Goal: Information Seeking & Learning: Learn about a topic

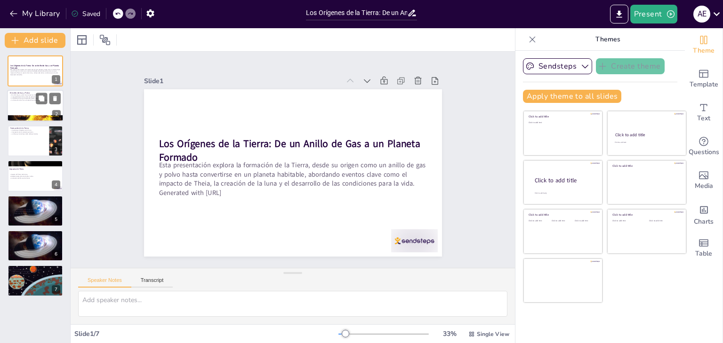
click at [22, 106] on div at bounding box center [35, 106] width 56 height 32
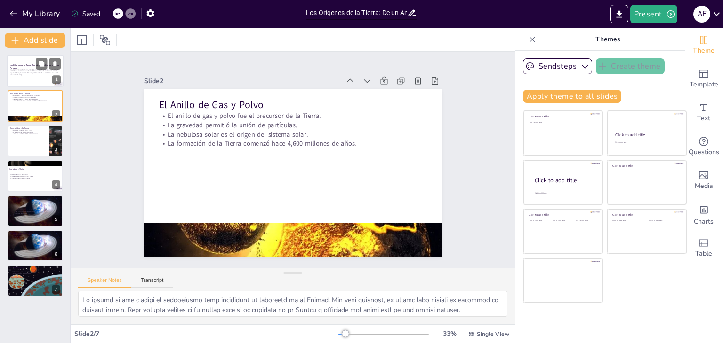
click at [23, 74] on p "Generated with [URL]" at bounding box center [35, 75] width 51 height 2
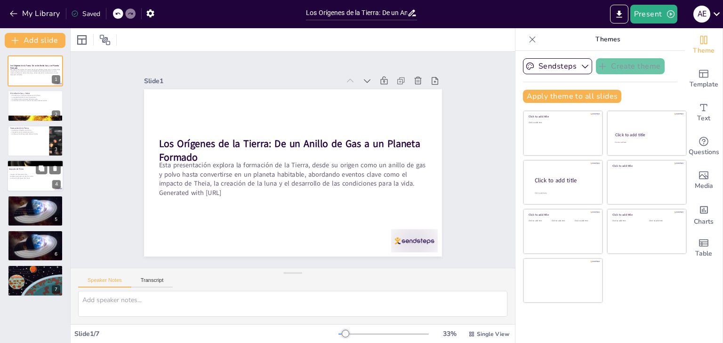
click at [37, 184] on div at bounding box center [35, 176] width 56 height 32
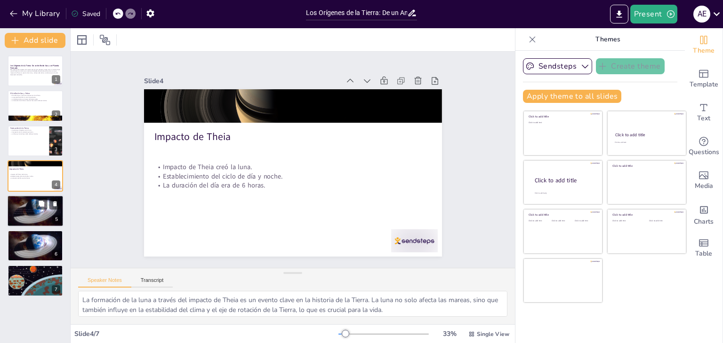
click at [26, 205] on div at bounding box center [35, 211] width 56 height 40
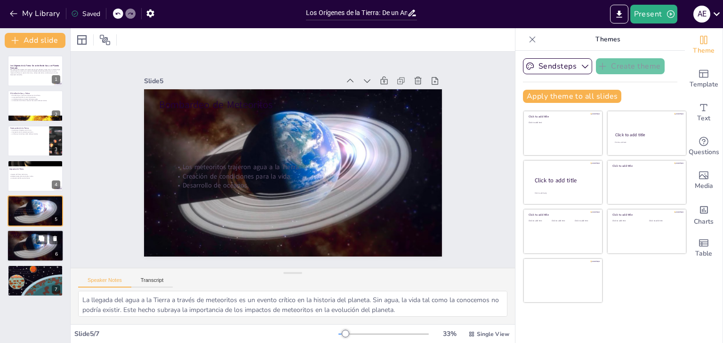
click at [37, 249] on div at bounding box center [35, 246] width 56 height 40
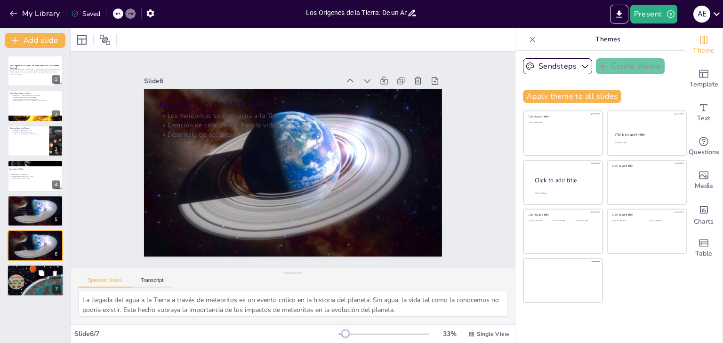
click at [35, 288] on div at bounding box center [35, 281] width 57 height 32
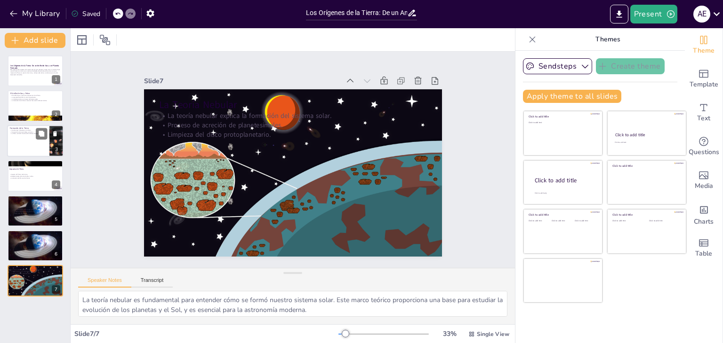
click at [16, 144] on div at bounding box center [35, 141] width 56 height 32
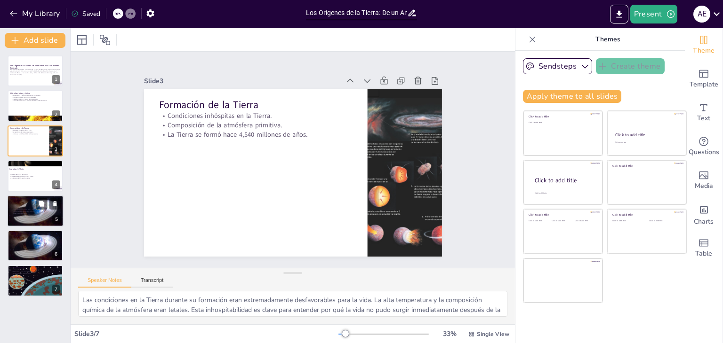
click at [23, 218] on div at bounding box center [35, 211] width 56 height 40
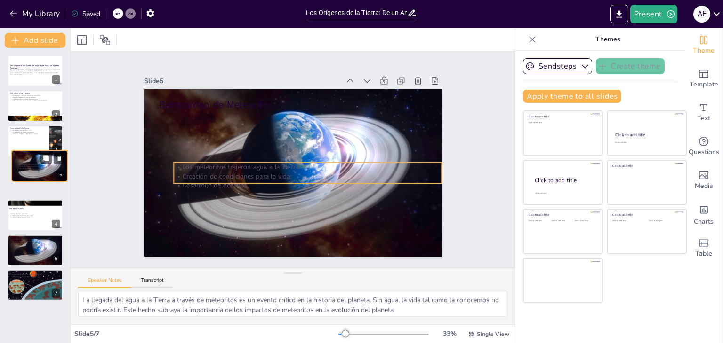
drag, startPoint x: 23, startPoint y: 218, endPoint x: 24, endPoint y: 162, distance: 55.6
click at [26, 150] on div "Bombardeo de Meteoritos Los meteoritos trajeron agua a la Tierra. Creación de c…" at bounding box center [40, 150] width 56 height 0
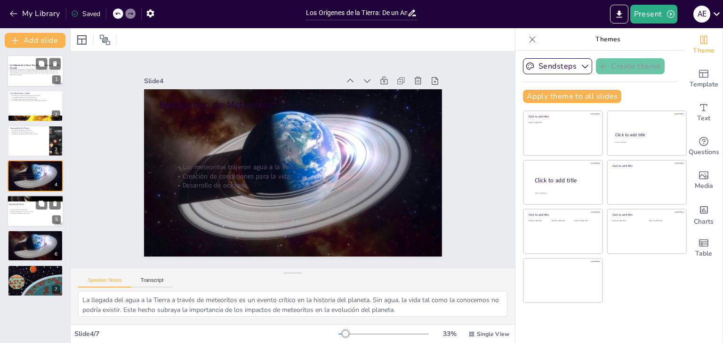
click at [32, 71] on p "Esta presentación explora la formación de la Tierra, desde su origen como un an…" at bounding box center [35, 71] width 51 height 5
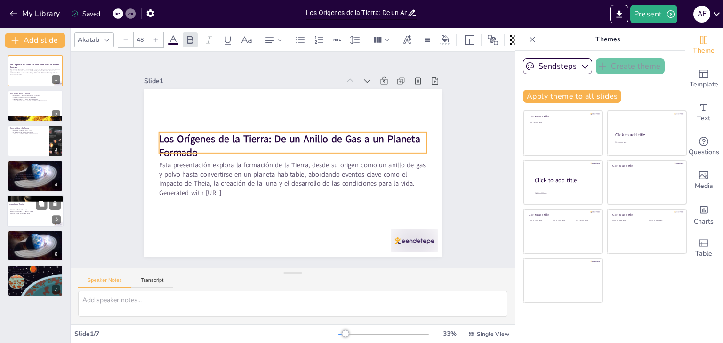
drag, startPoint x: 154, startPoint y: 138, endPoint x: 150, endPoint y: 127, distance: 12.4
click at [150, 89] on div "Los Orígenes de la Tierra: De un Anillo de Gas a un Planeta Formado Esta presen…" at bounding box center [293, 89] width 298 height 0
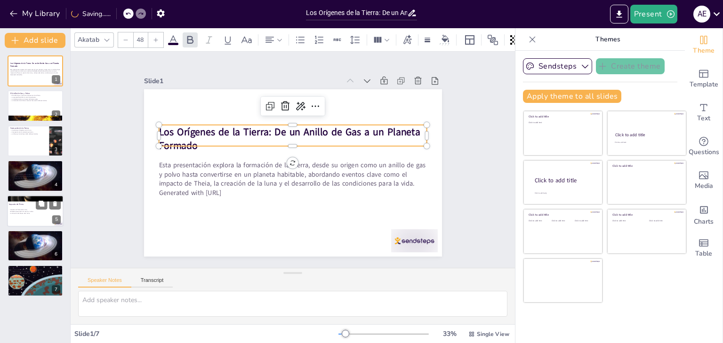
click at [159, 130] on strong "Los Orígenes de la Tierra: De un Anillo de Gas a un Planeta Formado" at bounding box center [289, 138] width 261 height 27
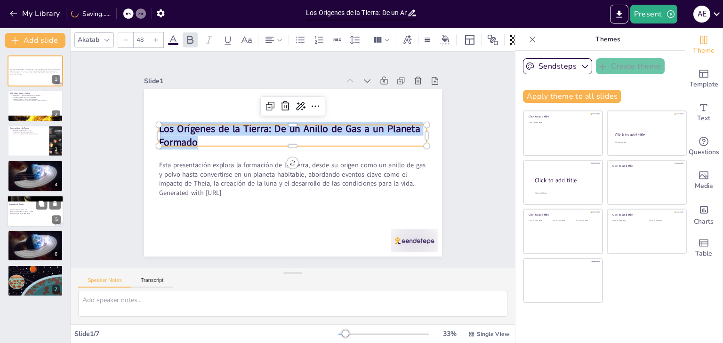
click at [159, 130] on strong "Los Orígenes de la Tierra: De un Anillo de Gas a un Planeta Formado" at bounding box center [289, 135] width 261 height 27
click at [161, 128] on strong "Los Orígenes de la Tierra: De un Anillo de Gas a un Planeta Formado" at bounding box center [289, 135] width 261 height 27
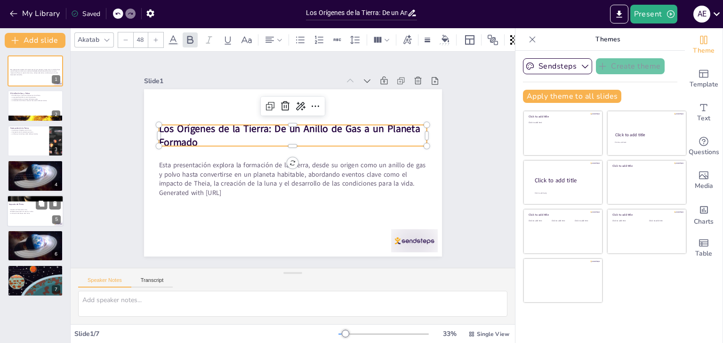
click at [161, 128] on strong "Los Orígenes de la Tierra: De un Anillo de Gas a un Planeta Formado" at bounding box center [289, 135] width 261 height 27
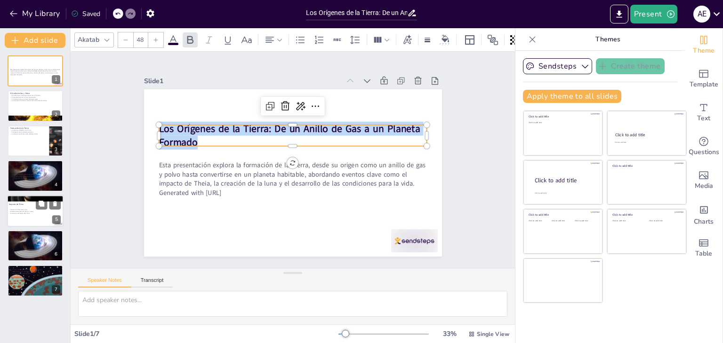
click at [161, 128] on strong "Los Orígenes de la Tierra: De un Anillo de Gas a un Planeta Formado" at bounding box center [289, 135] width 261 height 27
click at [173, 128] on strong "Los Orígenes de la Tierra: De un Anillo de Gas a un Planeta Formado" at bounding box center [289, 135] width 261 height 27
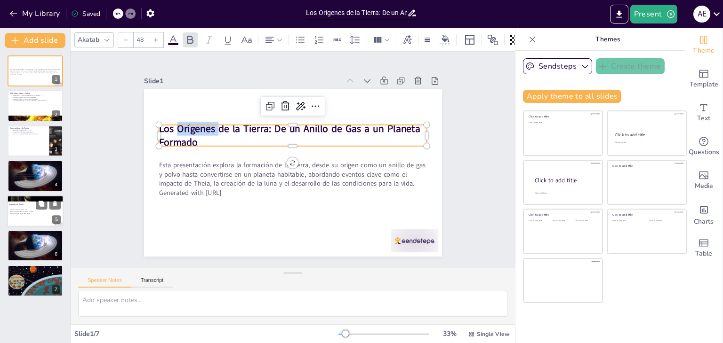
click at [173, 128] on strong "Los Orígenes de la Tierra: De un Anillo de Gas a un Planeta Formado" at bounding box center [289, 135] width 261 height 27
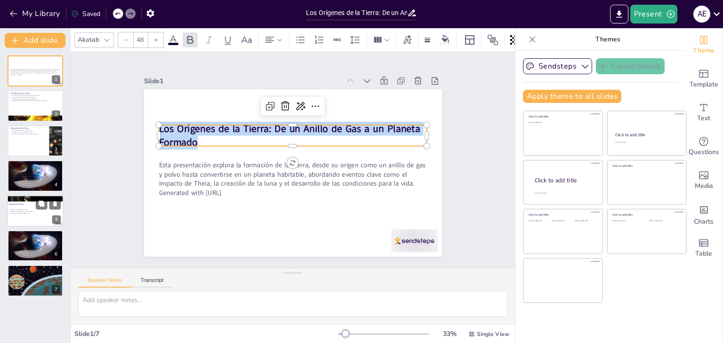
click at [173, 128] on strong "Los Orígenes de la Tierra: De un Anillo de Gas a un Planeta Formado" at bounding box center [289, 135] width 261 height 27
copy strong "Los Orígenes de la Tierra: De un Anillo de Gas a un Planeta Formado"
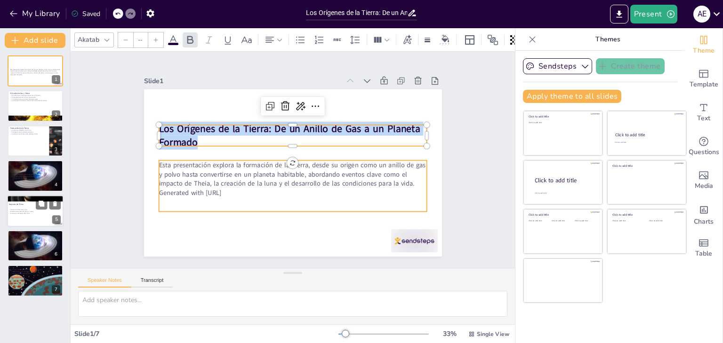
click at [184, 167] on p "Esta presentación explora la formación de la Tierra, desde su origen como un an…" at bounding box center [293, 174] width 268 height 28
type input "32"
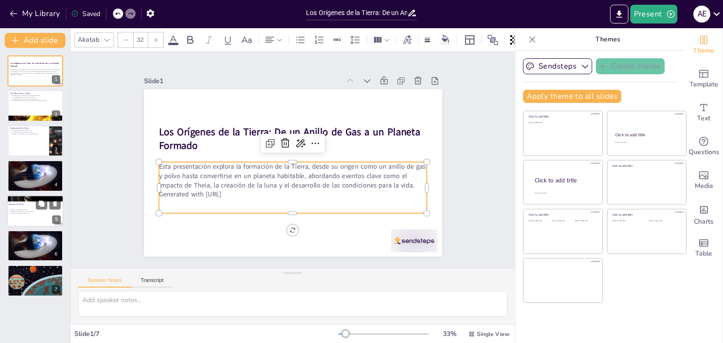
click at [184, 168] on p "Esta presentación explora la formación de la Tierra, desde su origen como un an…" at bounding box center [293, 176] width 268 height 28
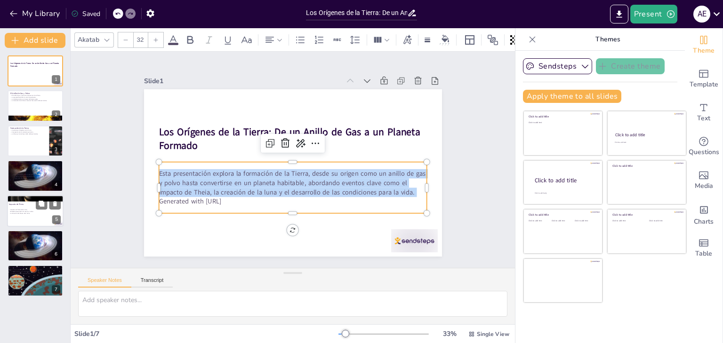
click at [184, 169] on p "Esta presentación explora la formación de la Tierra, desde su origen como un an…" at bounding box center [293, 183] width 268 height 28
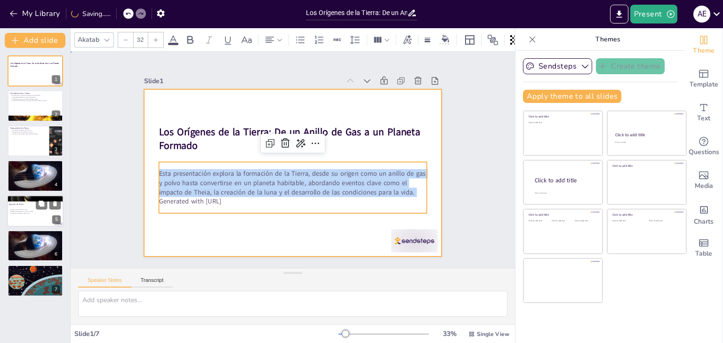
click at [147, 170] on div at bounding box center [293, 173] width 298 height 168
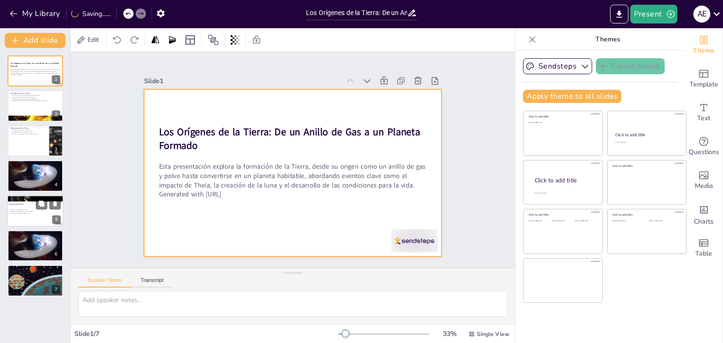
click at [150, 170] on div at bounding box center [293, 173] width 298 height 168
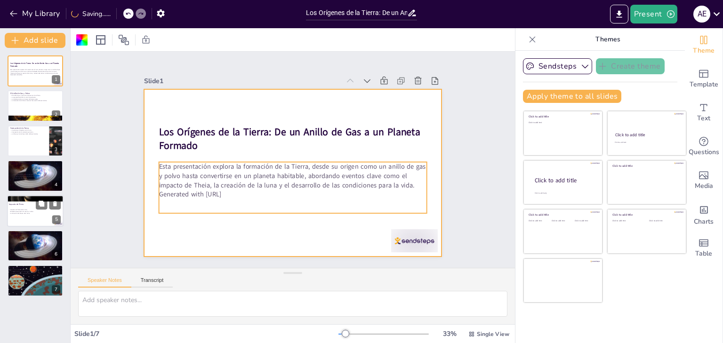
click at [159, 162] on p "Esta presentación explora la formación de la Tierra, desde su origen como un an…" at bounding box center [293, 176] width 268 height 28
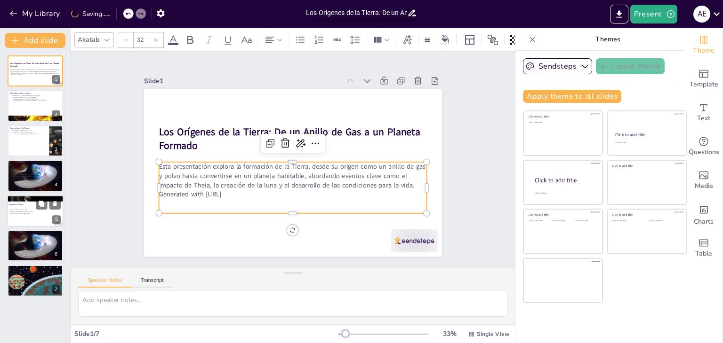
click at [159, 162] on p "Esta presentación explora la formación de la Tierra, desde su origen como un an…" at bounding box center [293, 176] width 268 height 28
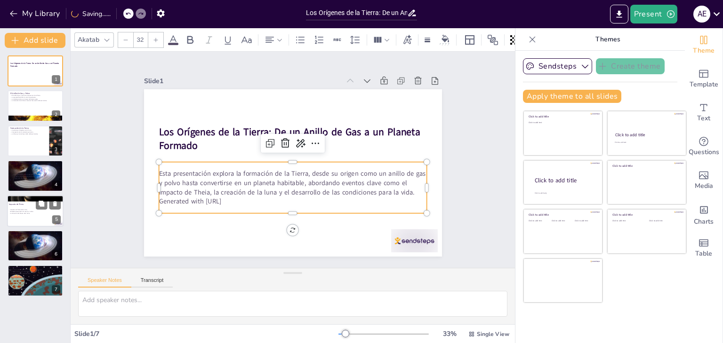
click at [159, 162] on div "Esta presentación explora la formación de la Tierra, desde su origen como un an…" at bounding box center [293, 187] width 268 height 51
click at [159, 174] on p "Esta presentación explora la formación de la Tierra, desde su origen como un an…" at bounding box center [293, 183] width 268 height 28
drag, startPoint x: 152, startPoint y: 174, endPoint x: 244, endPoint y: 205, distance: 97.5
click at [244, 205] on div "Esta presentación explora la formación de la Tierra, desde su origen como un an…" at bounding box center [293, 187] width 268 height 51
copy div "Esta presentación explora la formación de la Tierra, desde su origen como un an…"
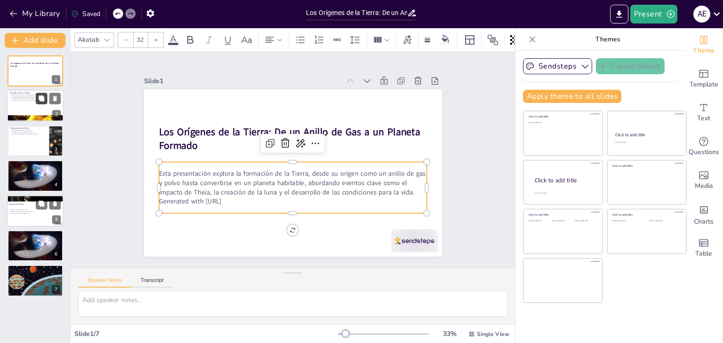
click at [45, 99] on button at bounding box center [41, 98] width 11 height 11
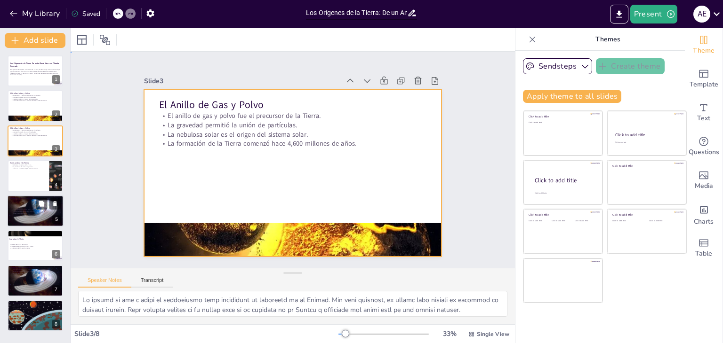
click at [144, 124] on div at bounding box center [293, 173] width 298 height 168
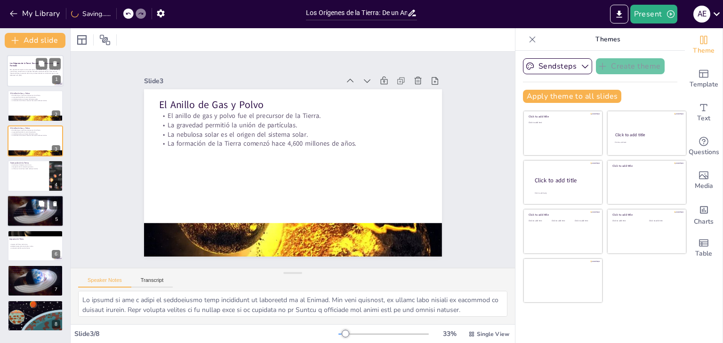
click at [43, 72] on p "Esta presentación explora la formación de la Tierra, desde su origen como un an…" at bounding box center [35, 71] width 51 height 5
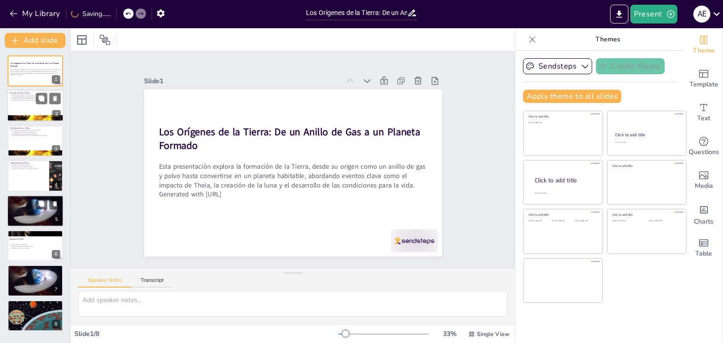
click at [38, 91] on div "El Anillo de Gas y Polvo El anillo de gas y polvo fue el precursor de la Tierra…" at bounding box center [35, 106] width 56 height 32
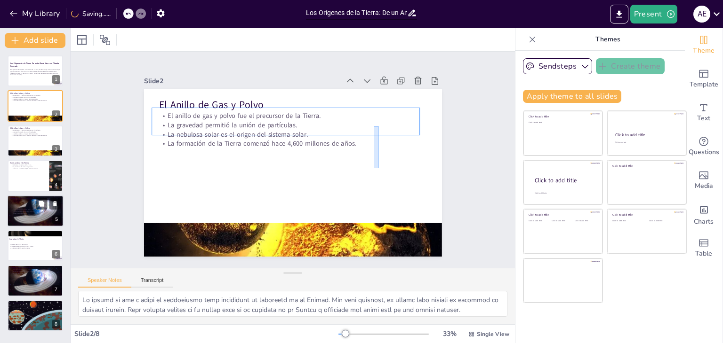
drag, startPoint x: 378, startPoint y: 168, endPoint x: 374, endPoint y: 126, distance: 42.6
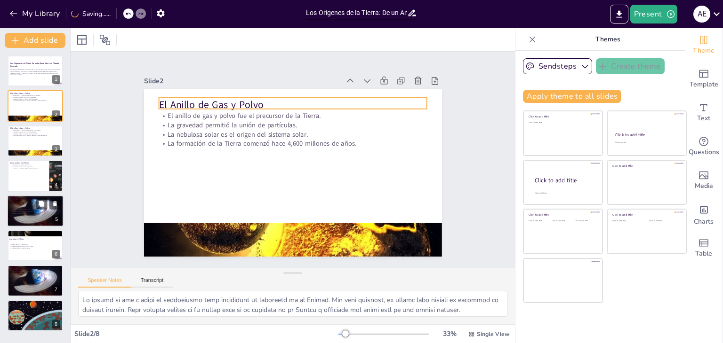
click at [159, 104] on p "El Anillo de Gas y Polvo" at bounding box center [293, 105] width 268 height 14
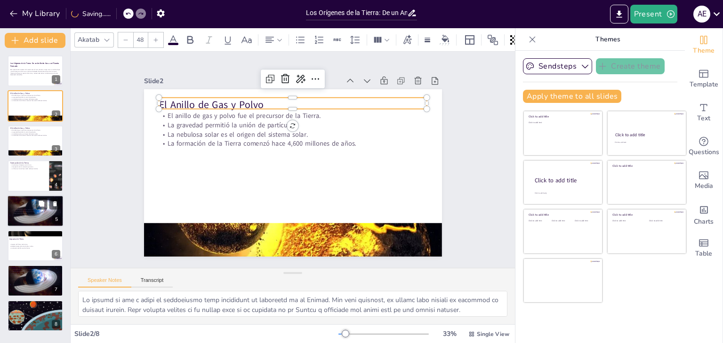
click at [159, 104] on p "El Anillo de Gas y Polvo" at bounding box center [293, 105] width 268 height 14
click at [175, 101] on p "El Anillo de Gas y Polvo" at bounding box center [293, 103] width 268 height 14
copy p "El Anillo de Gas y Polvo"
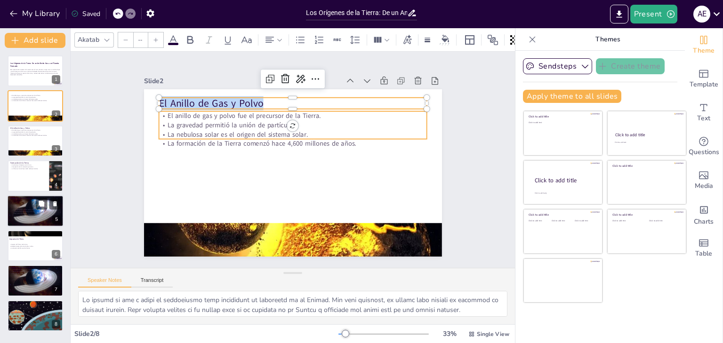
click at [160, 114] on div "El anillo de gas y polvo fue el precursor de la Tierra. La gravedad permitió la…" at bounding box center [293, 130] width 268 height 37
type input "32"
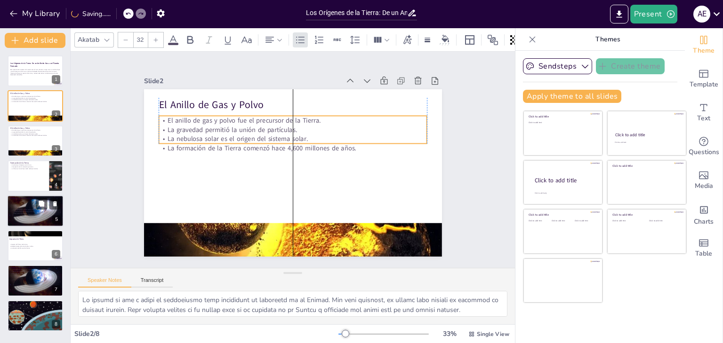
drag, startPoint x: 163, startPoint y: 111, endPoint x: 161, endPoint y: 118, distance: 7.2
click at [161, 118] on p "El anillo de gas y polvo fue el precursor de la Tierra." at bounding box center [293, 120] width 268 height 9
click at [162, 116] on p "El anillo de gas y polvo fue el precursor de la Tierra." at bounding box center [293, 120] width 268 height 9
click at [162, 115] on p "El anillo de gas y polvo fue el precursor de la Tierra." at bounding box center [293, 116] width 268 height 9
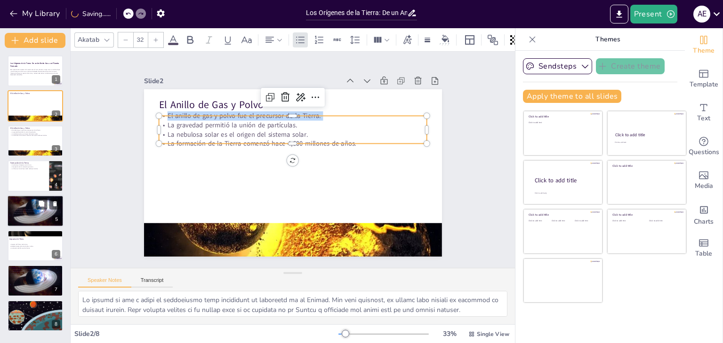
click at [162, 115] on p "El anillo de gas y polvo fue el precursor de la Tierra." at bounding box center [293, 116] width 268 height 9
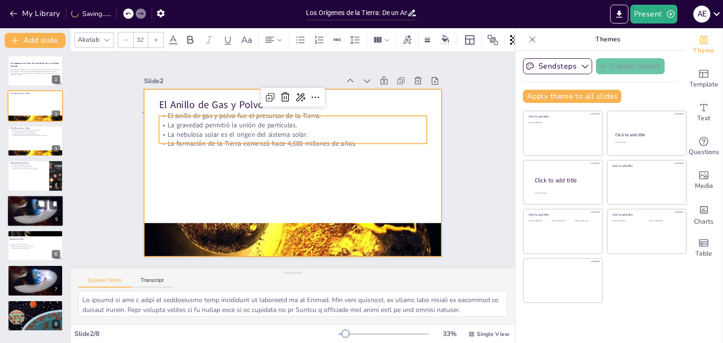
click at [144, 112] on div at bounding box center [293, 173] width 298 height 168
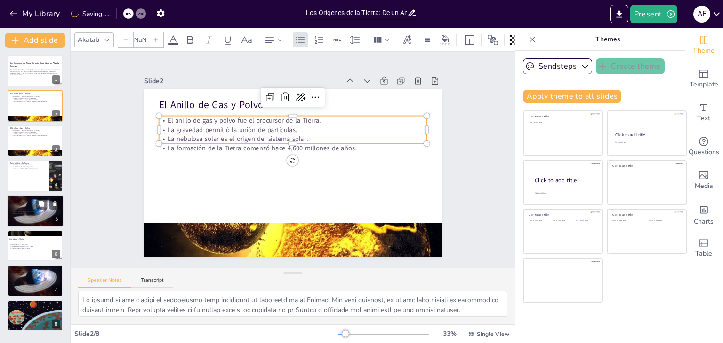
click at [160, 119] on p "El anillo de gas y polvo fue el precursor de la Tierra." at bounding box center [293, 120] width 268 height 9
type input "32"
click at [160, 119] on p "El anillo de gas y polvo fue el precursor de la Tierra." at bounding box center [293, 120] width 268 height 9
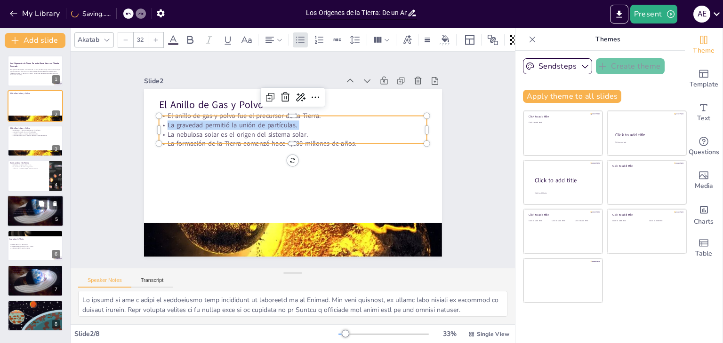
click at [160, 121] on p "La gravedad permitió la unión de partículas." at bounding box center [293, 125] width 268 height 9
click at [127, 123] on div "Slide 1 Los Orígenes de la Tierra: De un Anillo de Gas a un Planeta Formado Est…" at bounding box center [293, 160] width 351 height 194
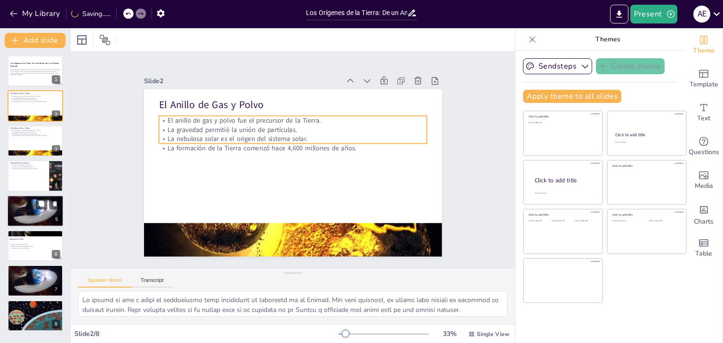
drag, startPoint x: 155, startPoint y: 113, endPoint x: 194, endPoint y: 135, distance: 44.9
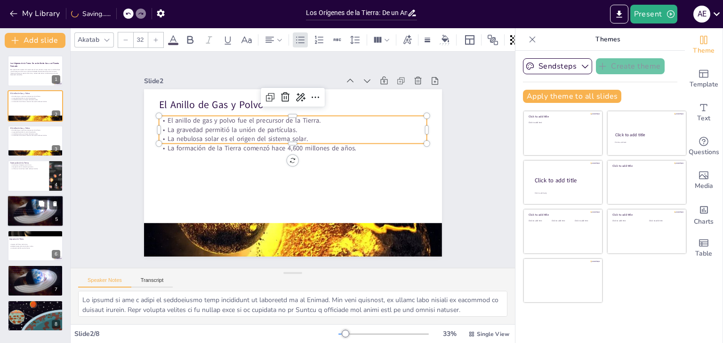
drag, startPoint x: 161, startPoint y: 117, endPoint x: 185, endPoint y: 131, distance: 27.6
click at [339, 144] on p "La formación de la Tierra comenzó hace 4,600 millones de años." at bounding box center [293, 148] width 268 height 9
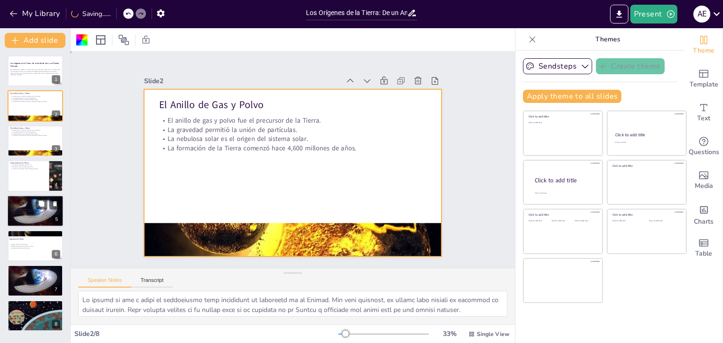
click at [339, 144] on p "La formación de la Tierra comenzó hace 4,600 millones de años." at bounding box center [293, 148] width 268 height 9
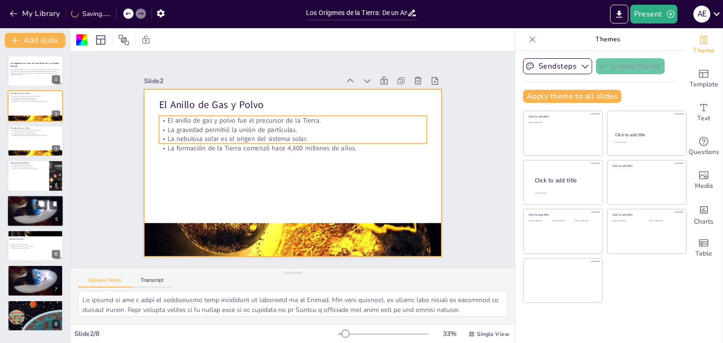
click at [163, 116] on p "El anillo de gas y polvo fue el precursor de la Tierra." at bounding box center [293, 120] width 268 height 9
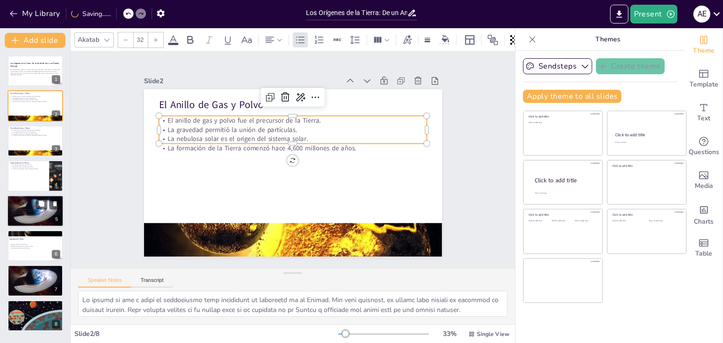
click at [163, 116] on p "El anillo de gas y polvo fue el precursor de la Tierra." at bounding box center [293, 120] width 268 height 9
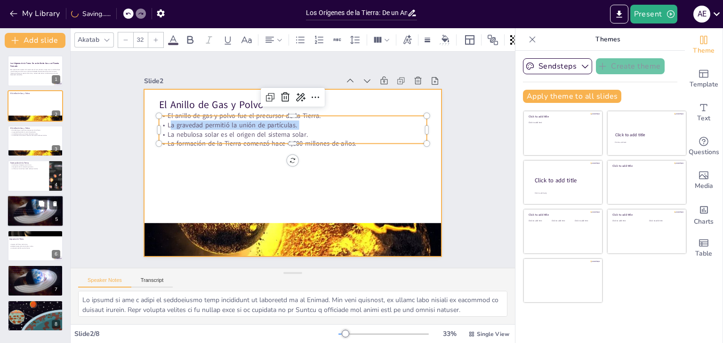
drag, startPoint x: 163, startPoint y: 117, endPoint x: 138, endPoint y: 106, distance: 27.4
click at [144, 106] on div "El Anillo de Gas y Polvo El anillo de gas y polvo fue el precursor de la Tierra…" at bounding box center [293, 173] width 298 height 168
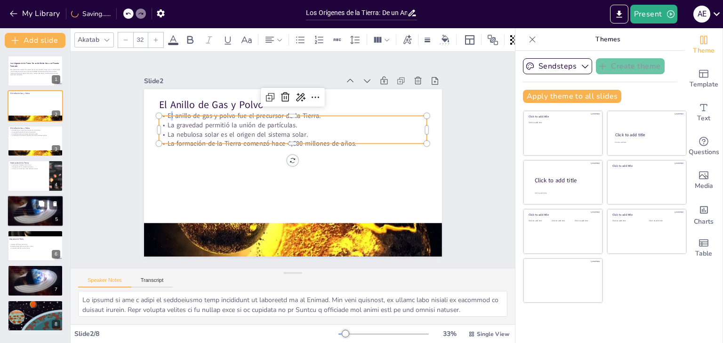
click at [163, 113] on p "El anillo de gas y polvo fue el precursor de la Tierra." at bounding box center [293, 116] width 268 height 9
click at [161, 113] on p "El anillo de gas y polvo fue el precursor de la Tierra." at bounding box center [293, 116] width 268 height 9
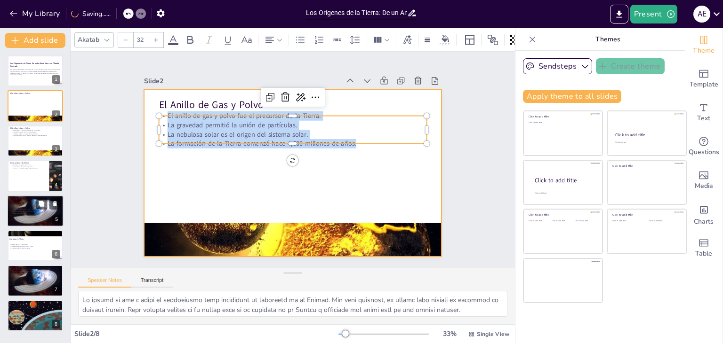
drag, startPoint x: 161, startPoint y: 113, endPoint x: 355, endPoint y: 147, distance: 197.3
click at [355, 147] on div "El Anillo de Gas y Polvo El anillo de gas y polvo fue el precursor de la Tierra…" at bounding box center [293, 173] width 298 height 168
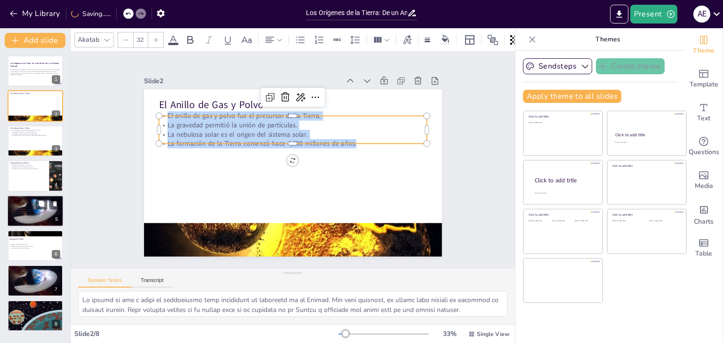
copy div "El anillo de gas y polvo fue el precursor de la Tierra. La gravedad permitió la…"
click at [35, 144] on div at bounding box center [35, 141] width 56 height 32
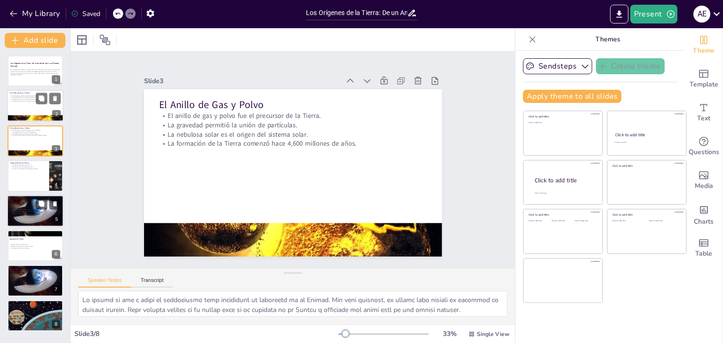
click at [26, 97] on div "El anillo de gas y polvo fue el precursor de la Tierra. La gravedad permitió la…" at bounding box center [35, 98] width 51 height 7
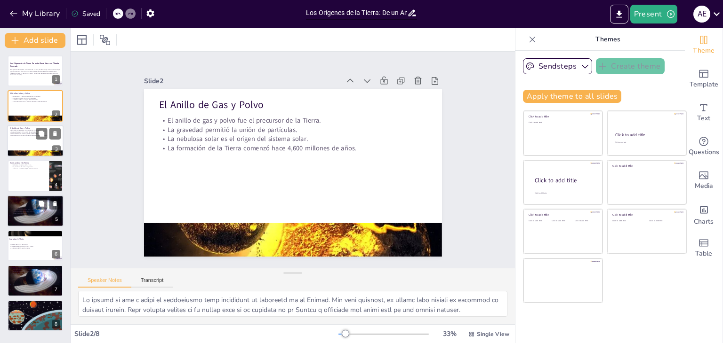
click at [17, 132] on div "El anillo de gas y polvo fue el precursor de la Tierra. La gravedad permitió la…" at bounding box center [35, 132] width 51 height 7
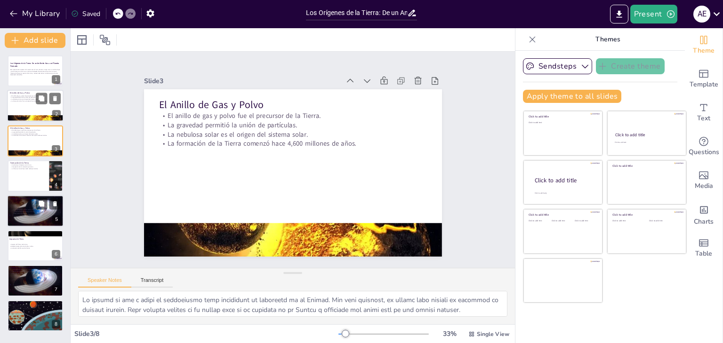
click at [24, 105] on div at bounding box center [35, 106] width 56 height 32
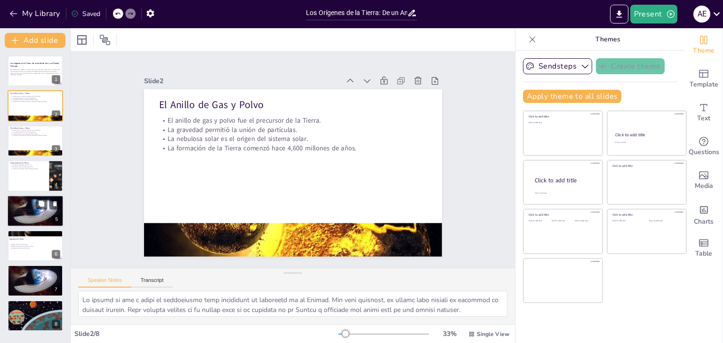
click at [18, 202] on div at bounding box center [35, 211] width 56 height 40
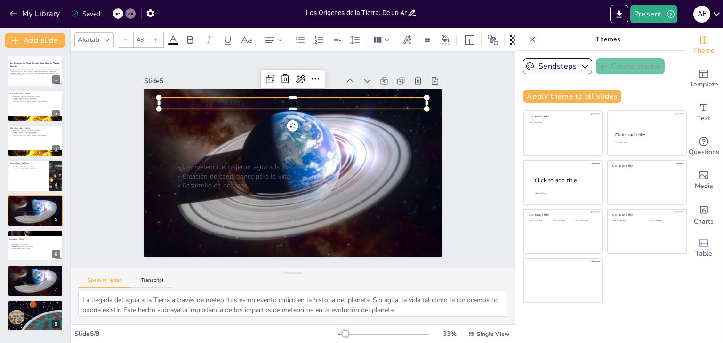
click at [204, 102] on p "Bombardeo de Meteoritos" at bounding box center [293, 105] width 268 height 14
click at [204, 102] on p "Bombardeo de Meteoritos" at bounding box center [293, 103] width 268 height 14
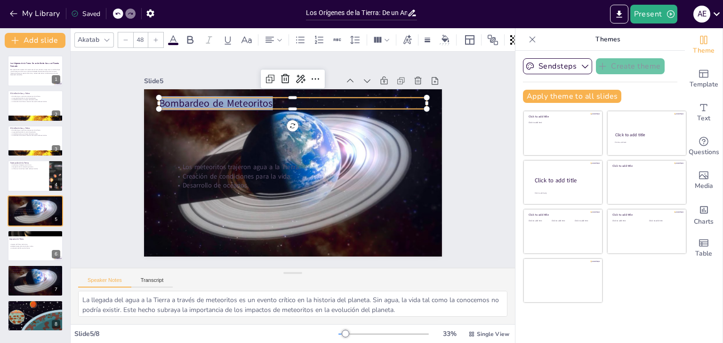
copy p "Bombardeo de Meteoritos"
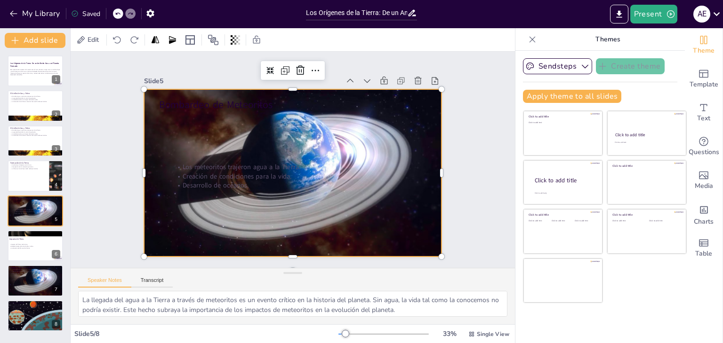
click at [412, 233] on div at bounding box center [293, 172] width 298 height 209
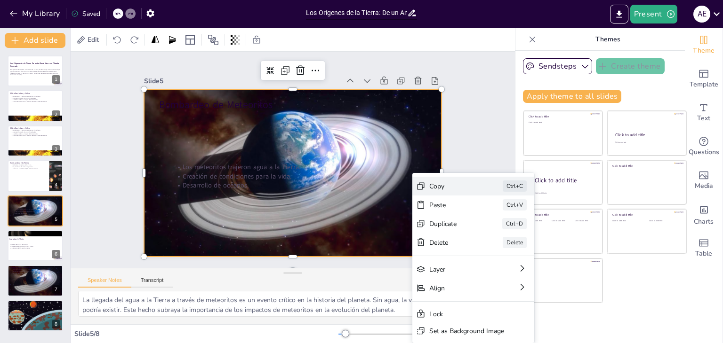
click at [454, 188] on div "Copy" at bounding box center [452, 186] width 47 height 9
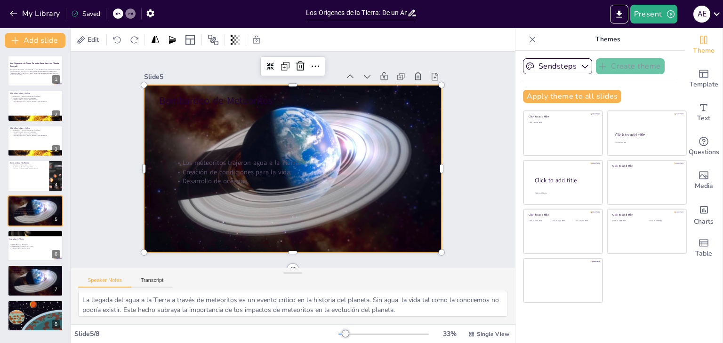
scroll to position [15, 0]
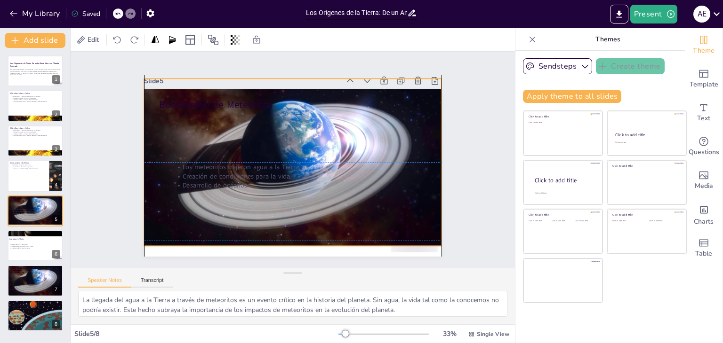
click at [415, 225] on div at bounding box center [293, 162] width 298 height 209
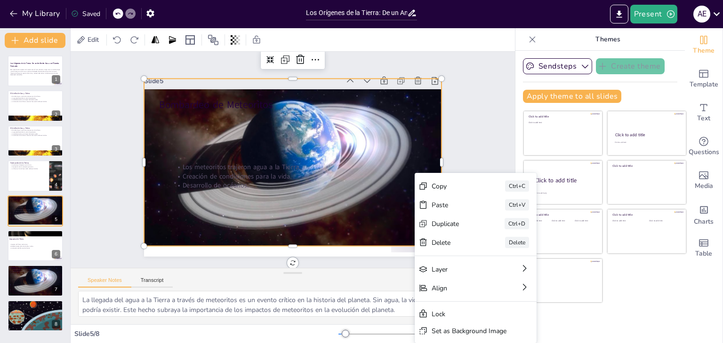
click at [186, 181] on p "Desarrollo de océanos." at bounding box center [308, 185] width 268 height 9
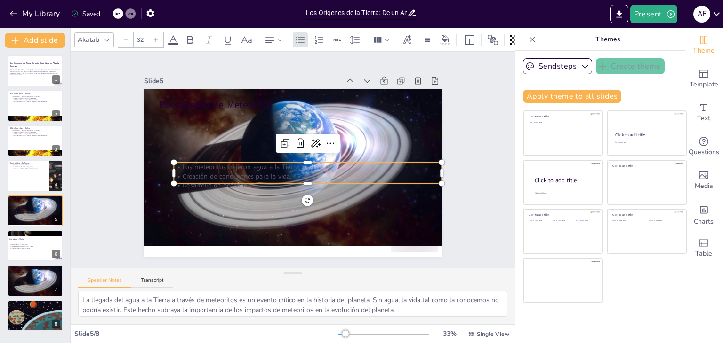
click at [186, 181] on p "Desarrollo de océanos." at bounding box center [308, 185] width 268 height 9
click at [186, 179] on p "Desarrollo de océanos." at bounding box center [308, 182] width 268 height 9
click at [177, 161] on p "Los meteoritos trajeron agua a la Tierra." at bounding box center [308, 163] width 268 height 9
drag, startPoint x: 177, startPoint y: 161, endPoint x: 202, endPoint y: 170, distance: 26.3
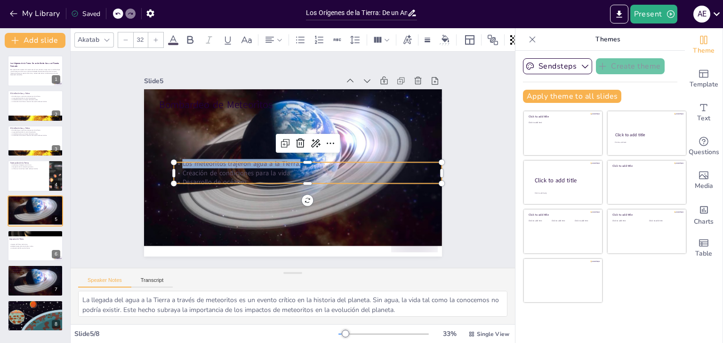
click at [202, 170] on div "Los meteoritos trajeron agua a la Tierra. Creación de condiciones para la vida.…" at bounding box center [308, 173] width 268 height 28
click at [184, 160] on p "Los meteoritos trajeron agua a la Tierra." at bounding box center [308, 163] width 268 height 9
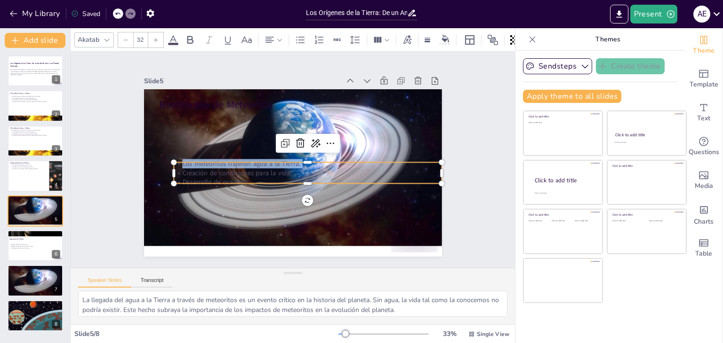
click at [170, 160] on div at bounding box center [174, 163] width 8 height 8
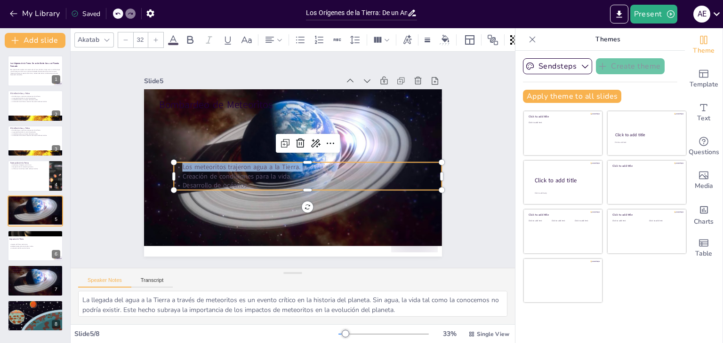
click at [175, 162] on p "Los meteoritos trajeron agua a la Tierra." at bounding box center [308, 166] width 268 height 9
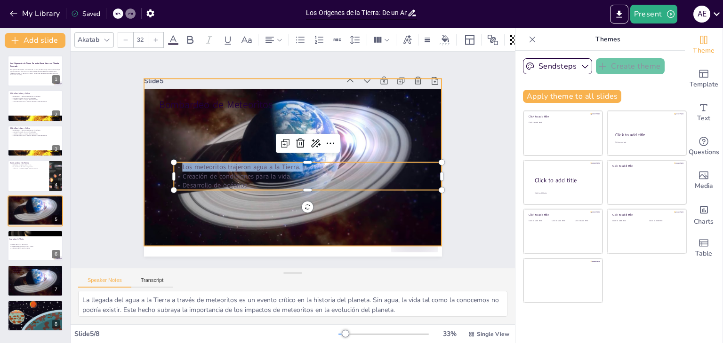
click at [156, 168] on div at bounding box center [293, 162] width 298 height 209
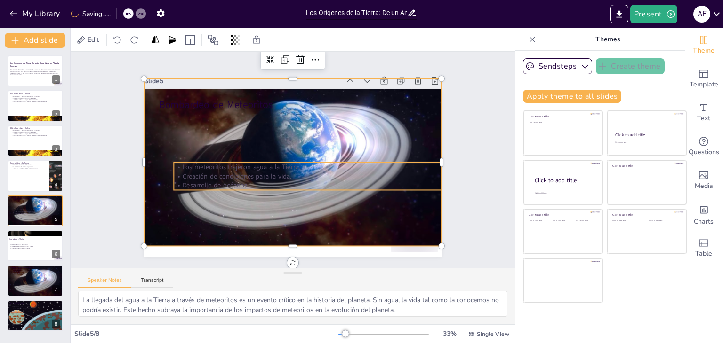
click at [176, 164] on p "Los meteoritos trajeron agua a la Tierra." at bounding box center [308, 166] width 268 height 9
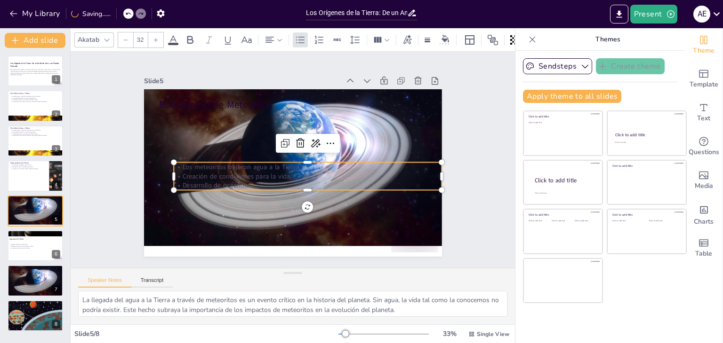
click at [176, 164] on p "Los meteoritos trajeron agua a la Tierra." at bounding box center [308, 166] width 268 height 9
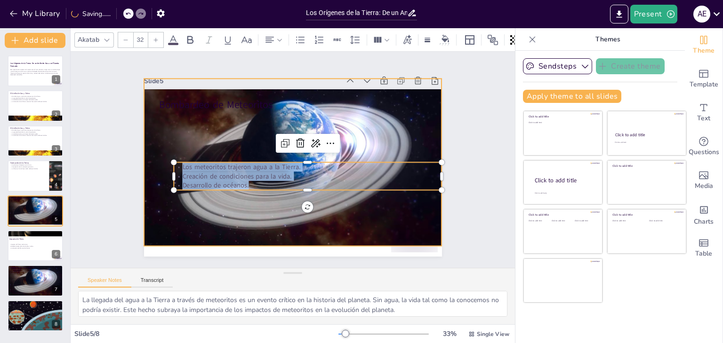
drag, startPoint x: 176, startPoint y: 164, endPoint x: 222, endPoint y: 194, distance: 55.1
click at [222, 194] on div "Bombardeo de Meteoritos Los meteoritos trajeron agua a la Tierra. Creación de c…" at bounding box center [293, 173] width 298 height 168
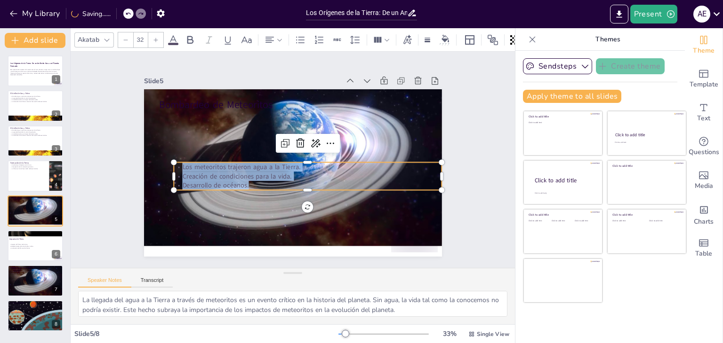
copy div "Los meteoritos trajeron agua a la Tierra. Creación de condiciones para la vida.…"
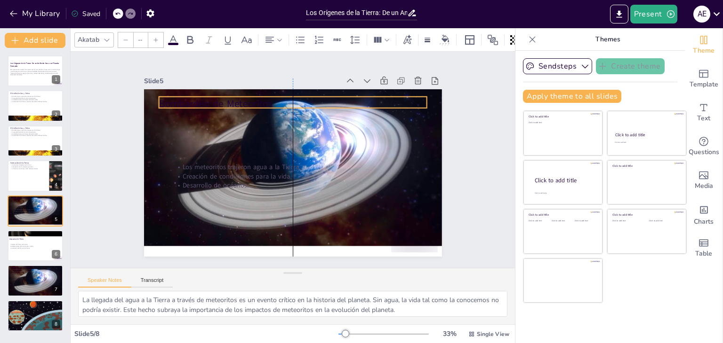
type input "48"
click at [228, 104] on p "Bombardeo de Meteoritos" at bounding box center [293, 104] width 268 height 14
click at [47, 283] on div at bounding box center [35, 281] width 56 height 40
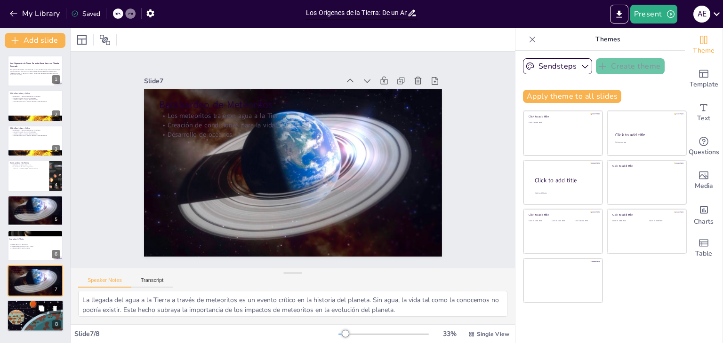
click at [21, 323] on div at bounding box center [35, 316] width 57 height 32
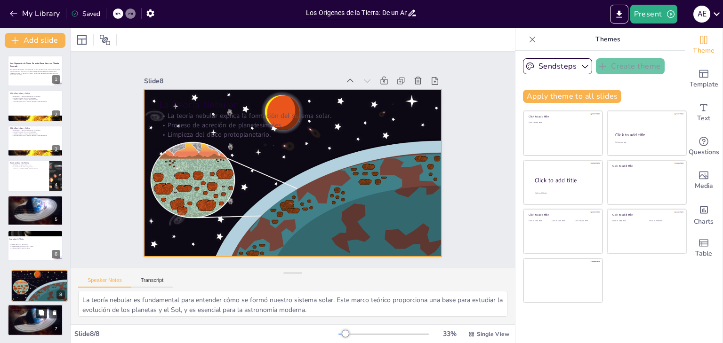
click at [42, 288] on div at bounding box center [39, 286] width 56 height 31
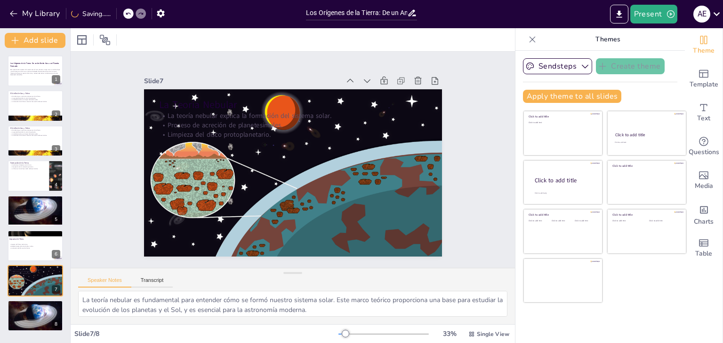
drag, startPoint x: 68, startPoint y: 175, endPoint x: 67, endPoint y: 212, distance: 37.2
click at [68, 211] on div "Los Orígenes de la Tierra: De un Anillo de Gas a un Planeta Formado Esta presen…" at bounding box center [35, 194] width 70 height 276
